Goal: Task Accomplishment & Management: Manage account settings

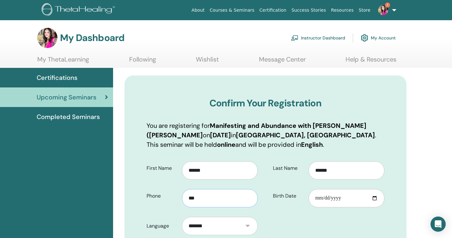
click at [206, 199] on input "***" at bounding box center [220, 198] width 76 height 18
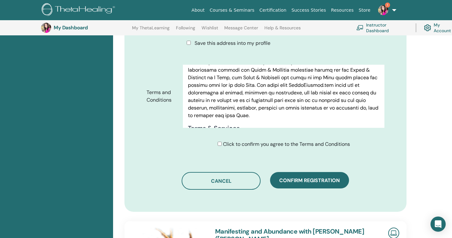
scroll to position [293, 0]
type input "**********"
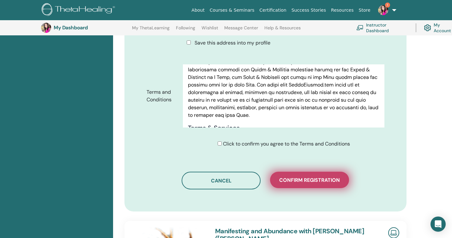
click at [309, 182] on span "Confirm registration" at bounding box center [309, 180] width 61 height 7
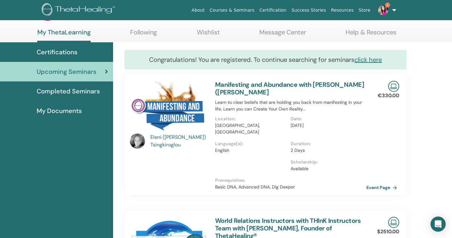
scroll to position [26, 0]
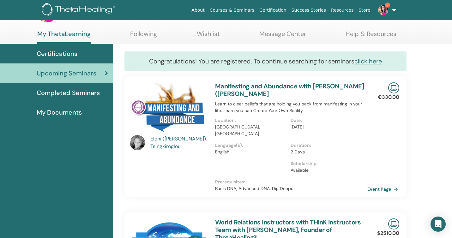
click at [378, 184] on link "Event Page" at bounding box center [383, 188] width 33 height 9
click at [393, 88] on img at bounding box center [393, 87] width 11 height 11
click at [236, 89] on link "Manifesting and Abundance with Eleni (Elina) Tsingkiroglou" at bounding box center [289, 90] width 149 height 16
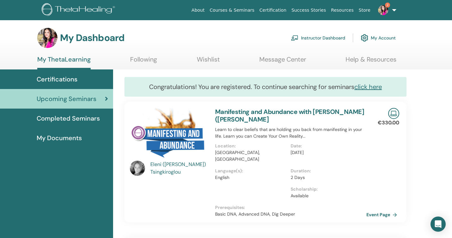
click at [387, 5] on span "2" at bounding box center [387, 5] width 5 height 5
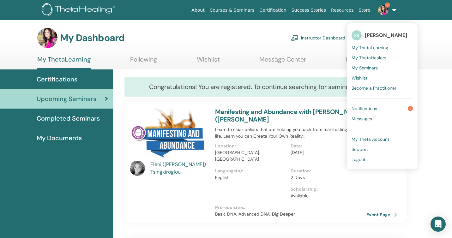
click at [353, 107] on span "Notifications" at bounding box center [365, 109] width 26 height 6
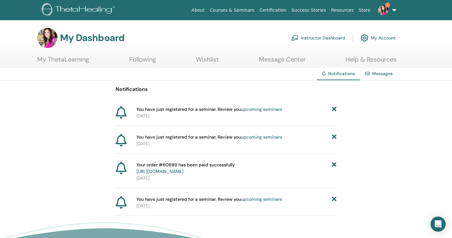
click at [62, 57] on link "My ThetaLearning" at bounding box center [63, 62] width 52 height 12
click at [252, 108] on link "upcoming seminars" at bounding box center [261, 109] width 41 height 6
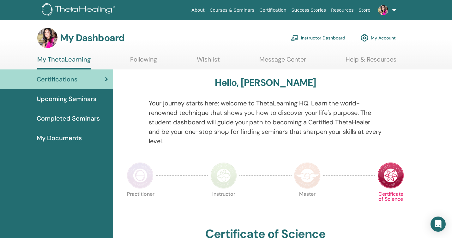
click at [316, 39] on link "Instructor Dashboard" at bounding box center [318, 38] width 54 height 14
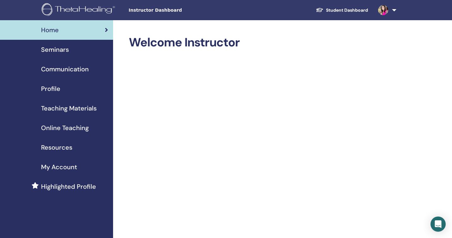
click at [51, 90] on span "Profile" at bounding box center [50, 88] width 19 height 9
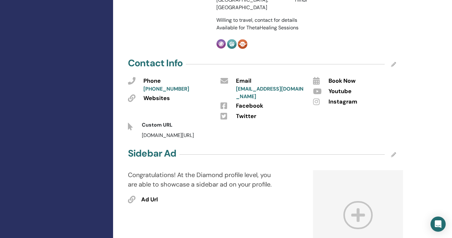
scroll to position [231, 0]
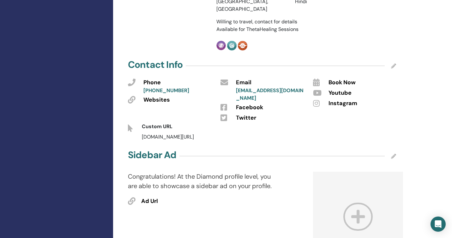
click at [187, 133] on div "[DOMAIN_NAME][URL]" at bounding box center [253, 137] width 232 height 8
click at [394, 63] on icon at bounding box center [393, 65] width 5 height 5
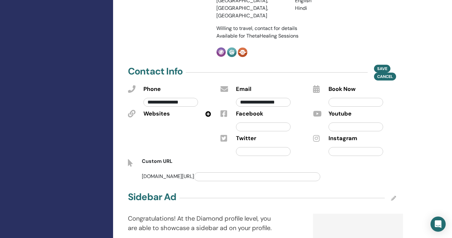
scroll to position [226, 0]
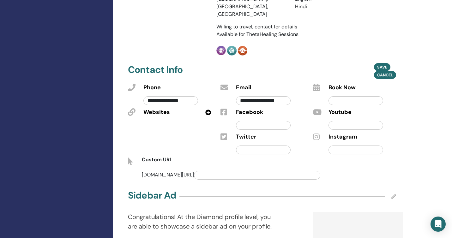
click at [315, 84] on icon at bounding box center [316, 88] width 7 height 8
click at [334, 96] on input "text" at bounding box center [356, 100] width 55 height 9
click at [317, 84] on icon at bounding box center [316, 88] width 7 height 8
click at [315, 84] on icon at bounding box center [316, 88] width 7 height 8
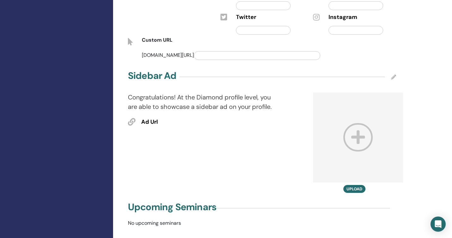
scroll to position [347, 0]
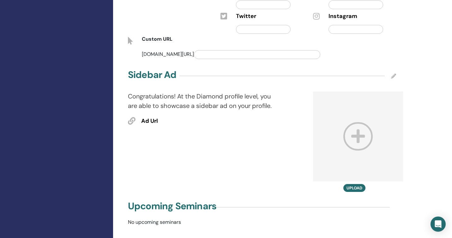
click at [394, 74] on icon at bounding box center [393, 76] width 5 height 5
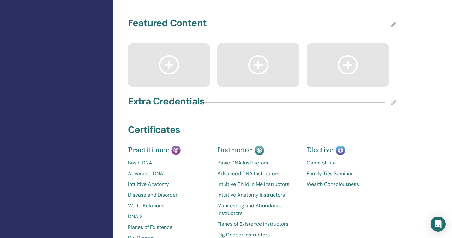
scroll to position [837, 0]
click at [394, 100] on icon at bounding box center [393, 102] width 5 height 5
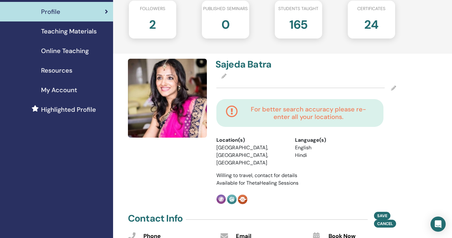
scroll to position [0, 0]
